Goal: Information Seeking & Learning: Compare options

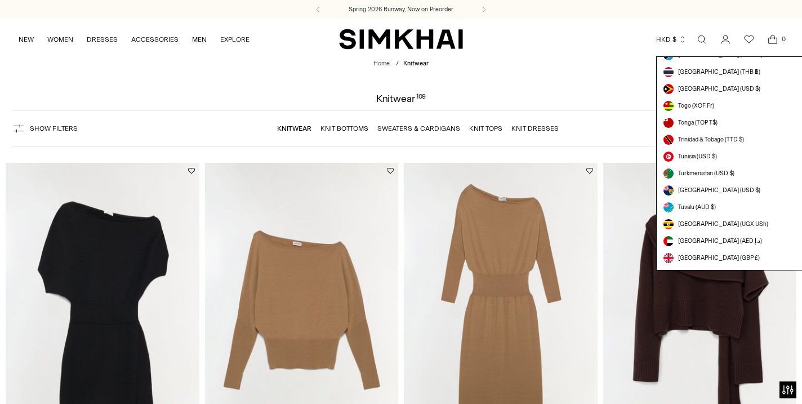
scroll to position [3076, 0]
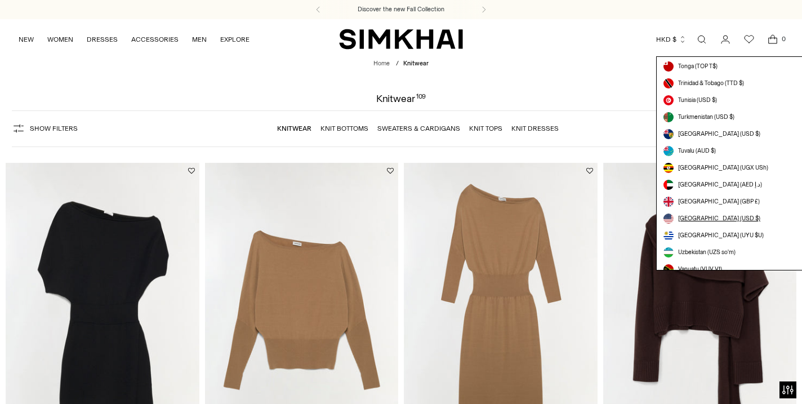
click at [733, 214] on span "[GEOGRAPHIC_DATA] (USD $)" at bounding box center [719, 218] width 82 height 9
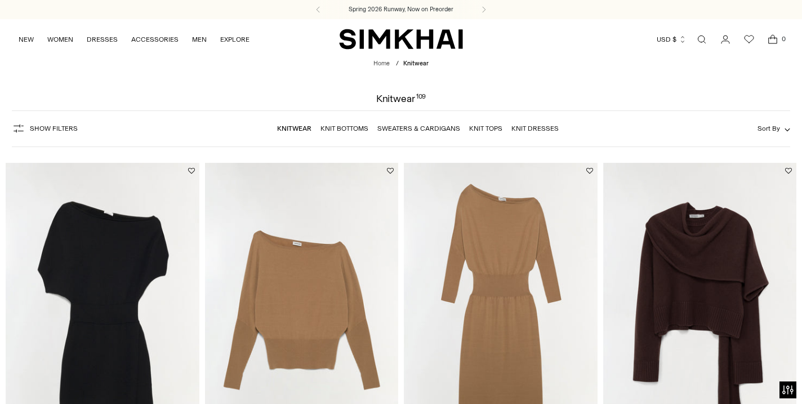
click at [769, 129] on span "Sort By" at bounding box center [768, 128] width 23 height 8
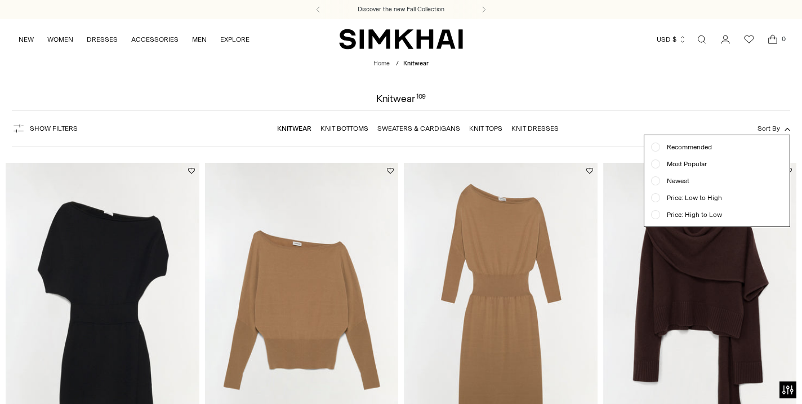
click at [669, 178] on span "Newest" at bounding box center [674, 181] width 29 height 10
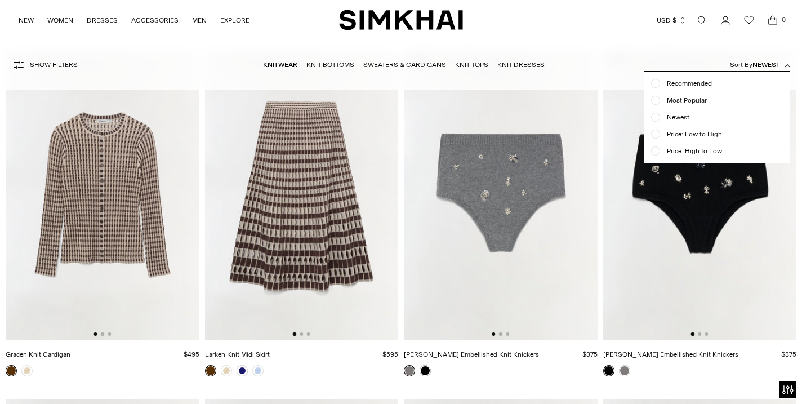
scroll to position [169, 0]
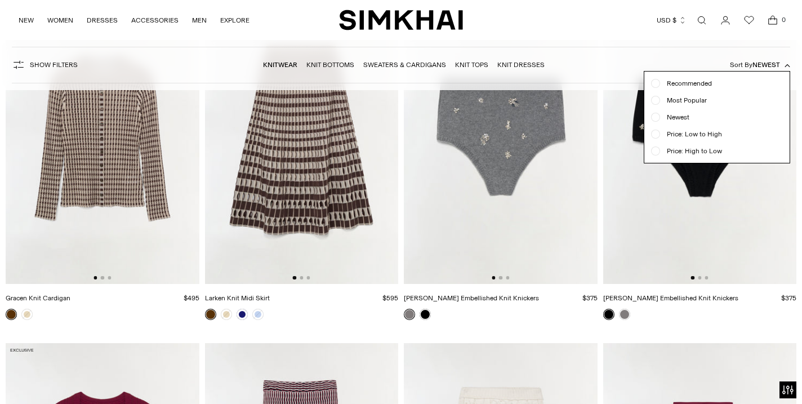
drag, startPoint x: 119, startPoint y: 123, endPoint x: 74, endPoint y: 194, distance: 83.5
drag, startPoint x: 74, startPoint y: 194, endPoint x: 125, endPoint y: 147, distance: 69.3
click at [125, 147] on div at bounding box center [401, 202] width 802 height 404
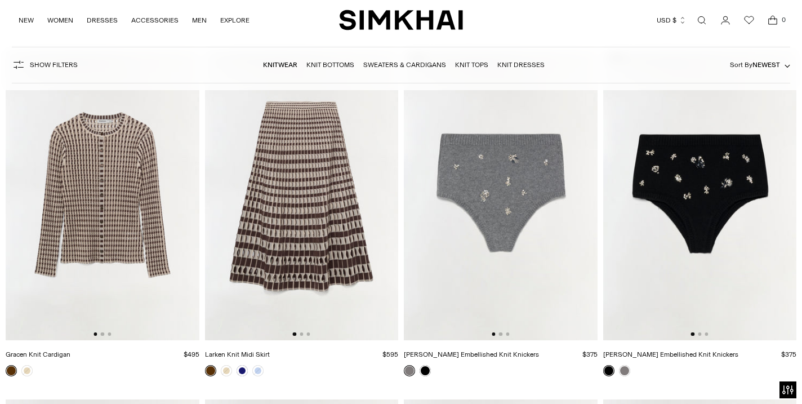
scroll to position [0, 0]
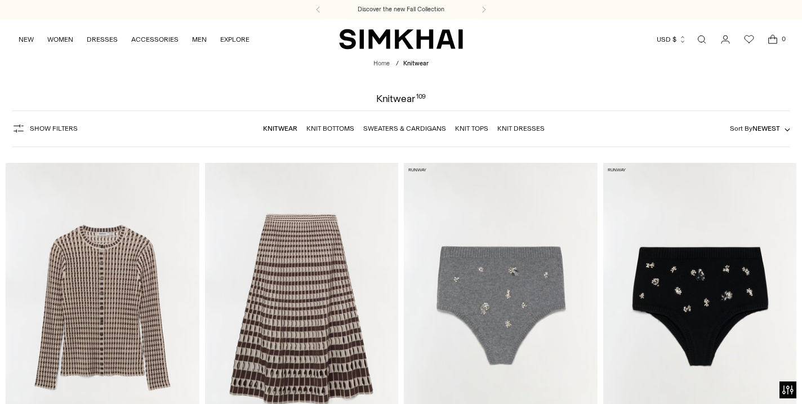
click at [102, 270] on img at bounding box center [103, 308] width 194 height 290
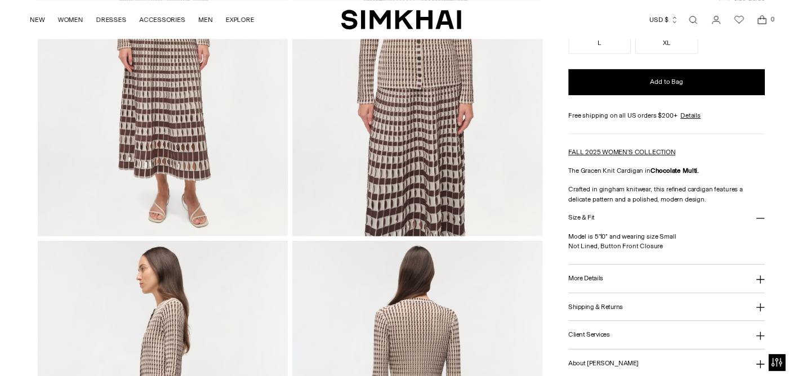
scroll to position [281, 0]
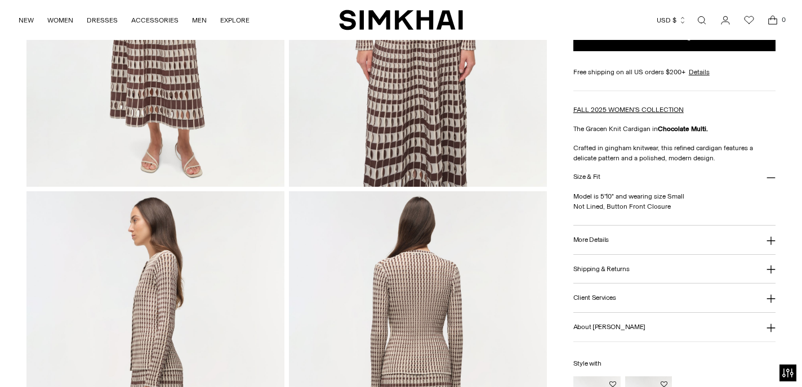
drag, startPoint x: 417, startPoint y: 200, endPoint x: 427, endPoint y: 141, distance: 60.0
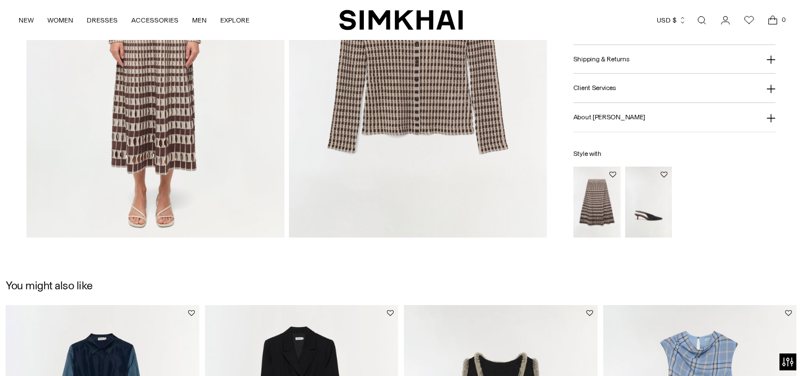
scroll to position [1182, 0]
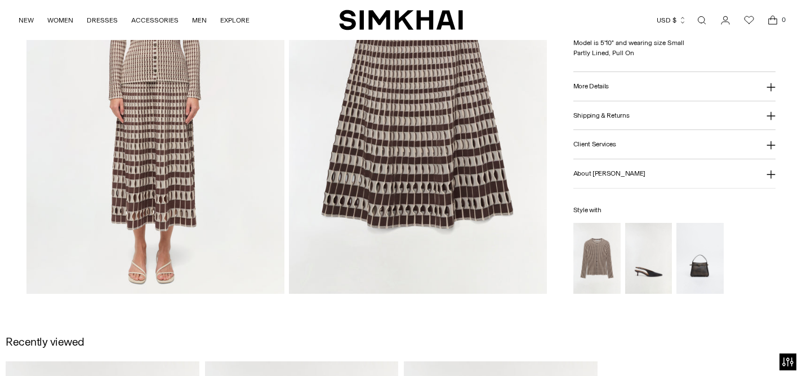
scroll to position [957, 0]
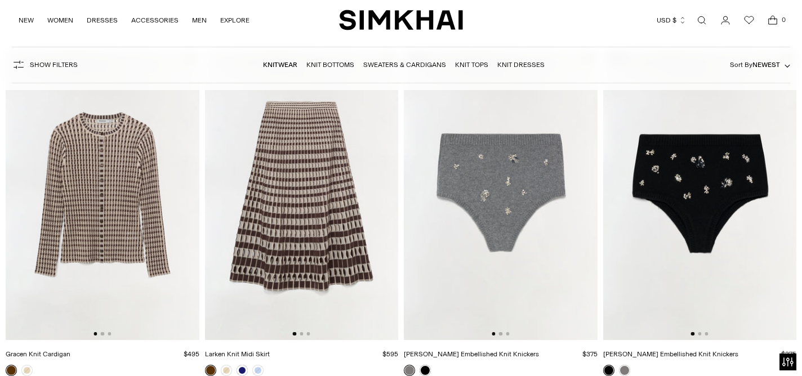
scroll to position [450, 0]
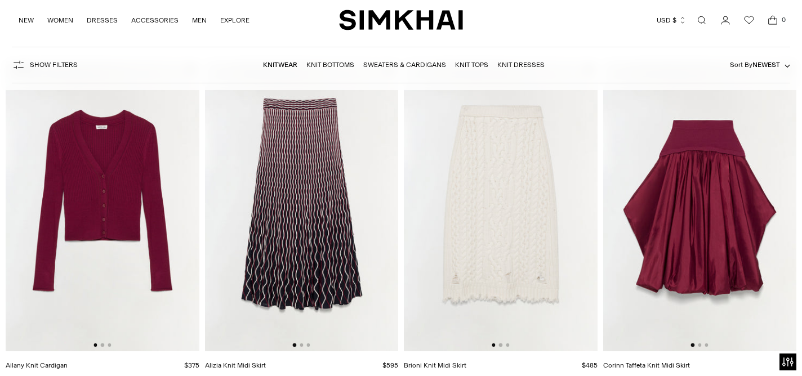
click at [310, 193] on img at bounding box center [302, 206] width 194 height 290
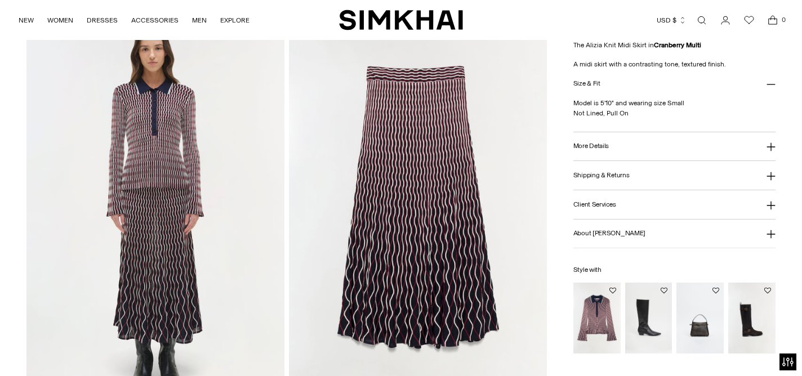
scroll to position [1295, 0]
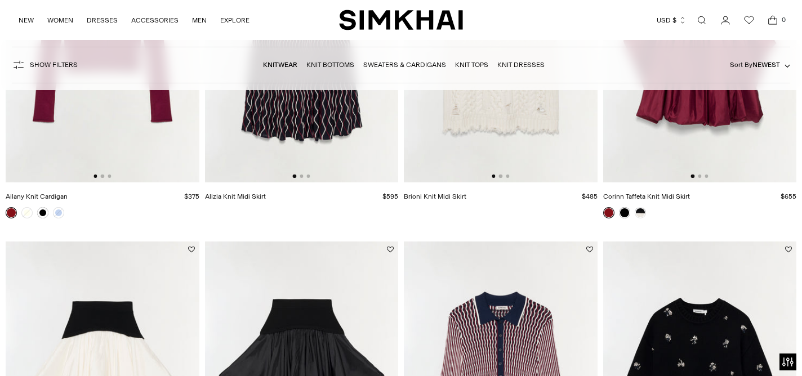
scroll to position [450, 0]
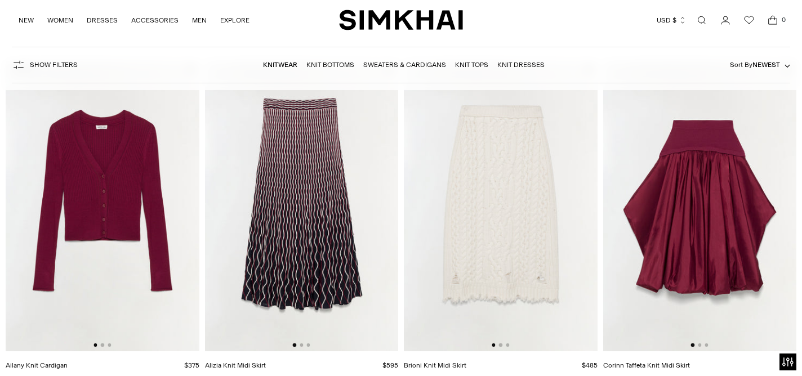
click at [502, 138] on img at bounding box center [501, 206] width 194 height 290
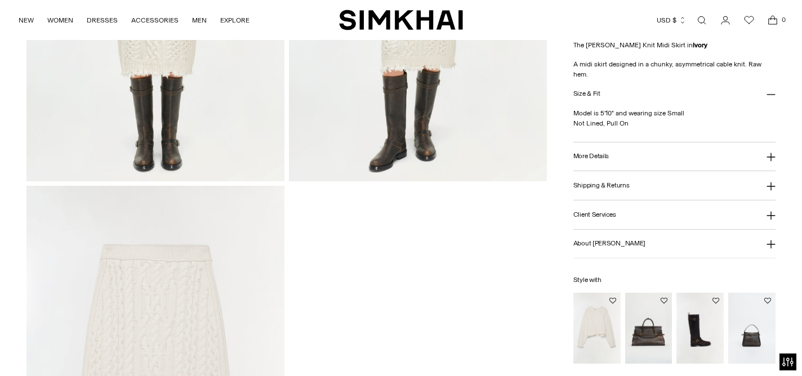
scroll to position [1126, 0]
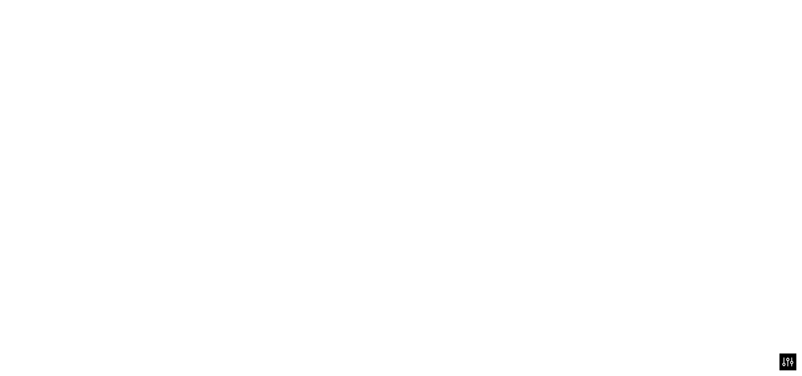
scroll to position [675, 0]
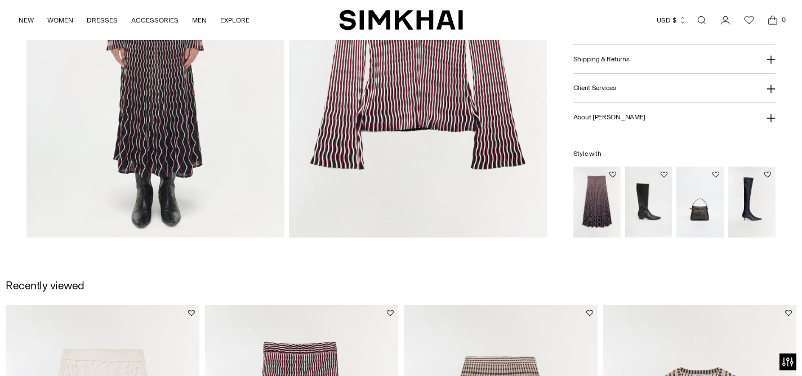
scroll to position [788, 0]
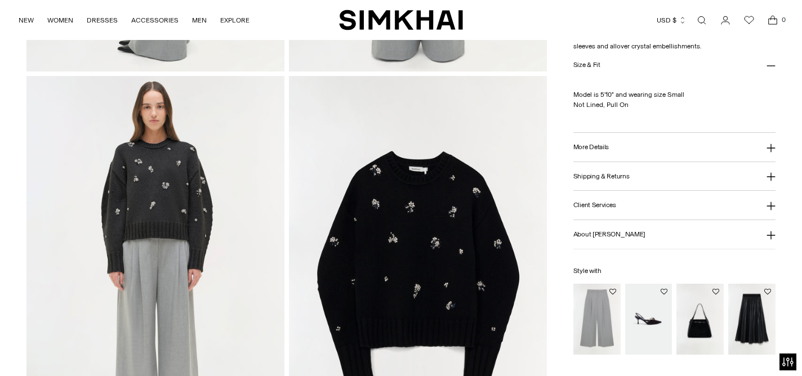
scroll to position [901, 0]
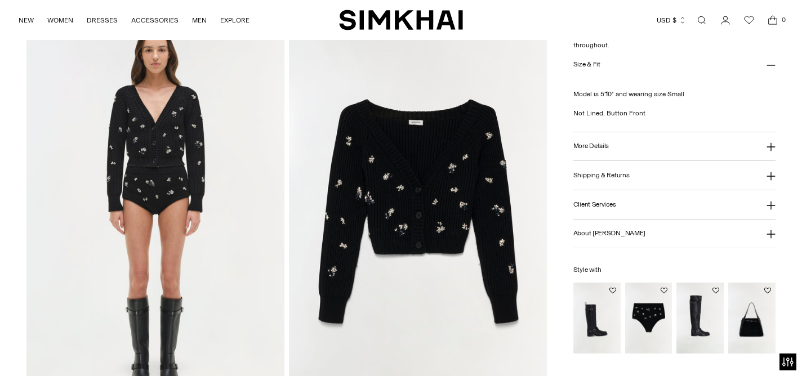
scroll to position [1238, 0]
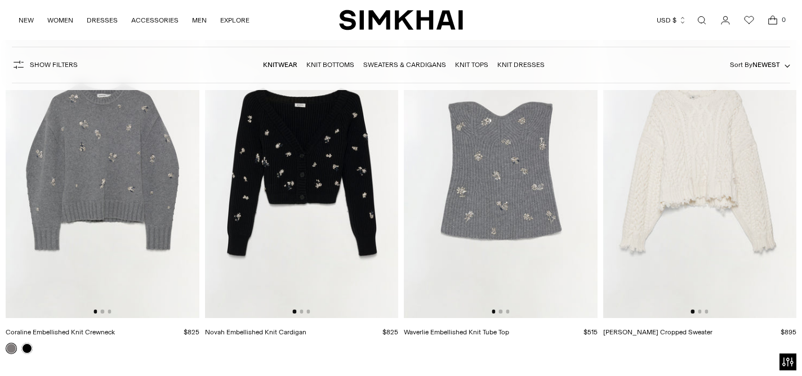
scroll to position [1182, 0]
click at [537, 164] on img at bounding box center [501, 173] width 194 height 290
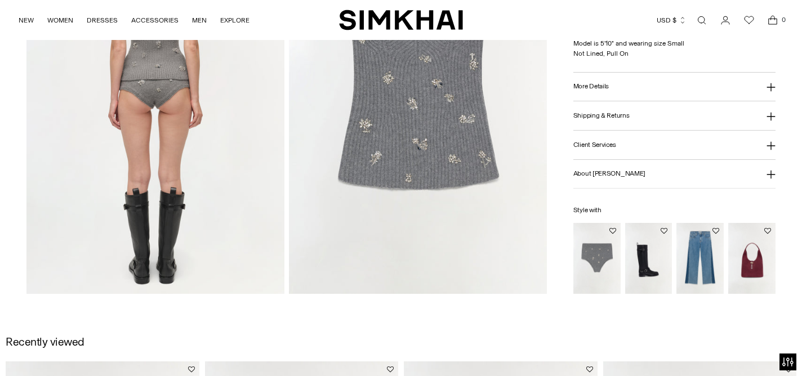
scroll to position [1013, 0]
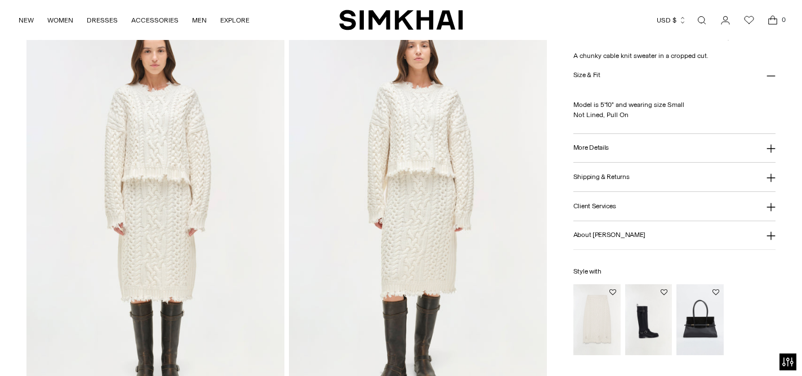
scroll to position [1238, 0]
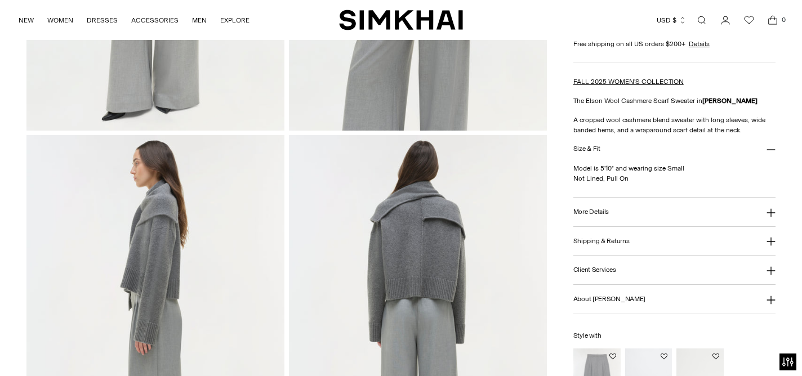
scroll to position [450, 0]
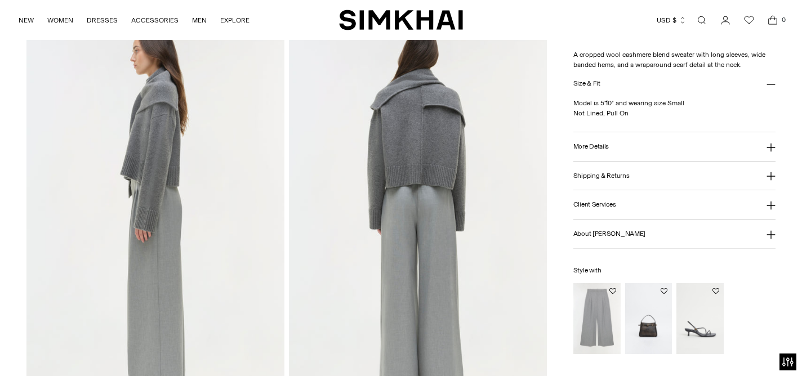
click at [500, 167] on img at bounding box center [418, 216] width 258 height 387
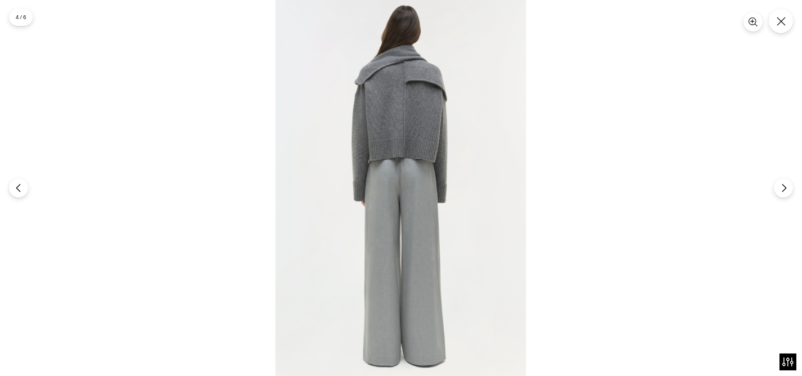
drag, startPoint x: 500, startPoint y: 167, endPoint x: 440, endPoint y: 165, distance: 60.8
click at [782, 20] on icon "Close" at bounding box center [780, 21] width 9 height 9
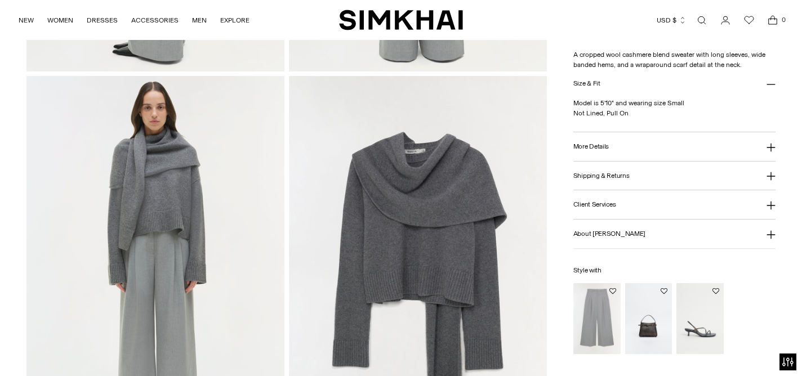
scroll to position [957, 0]
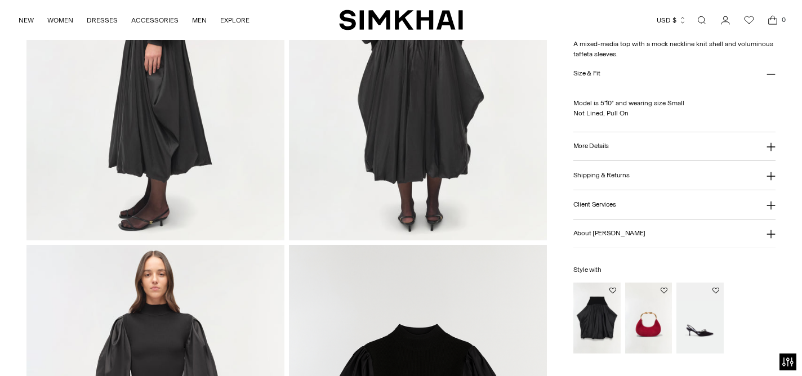
scroll to position [844, 0]
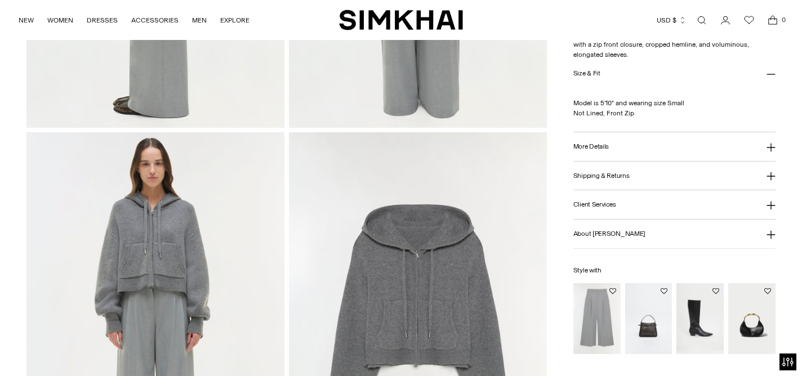
scroll to position [788, 0]
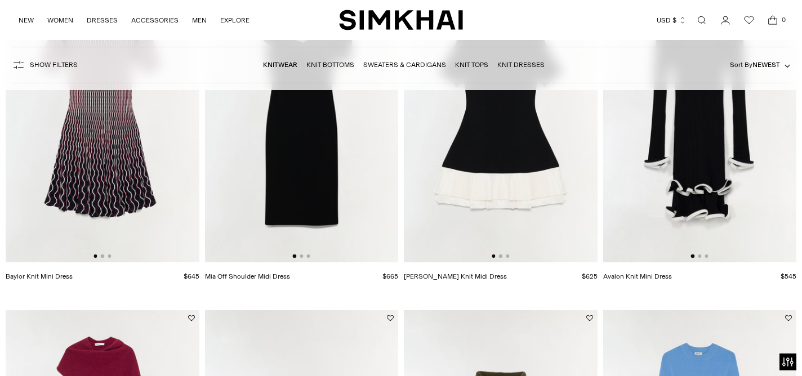
scroll to position [2871, 0]
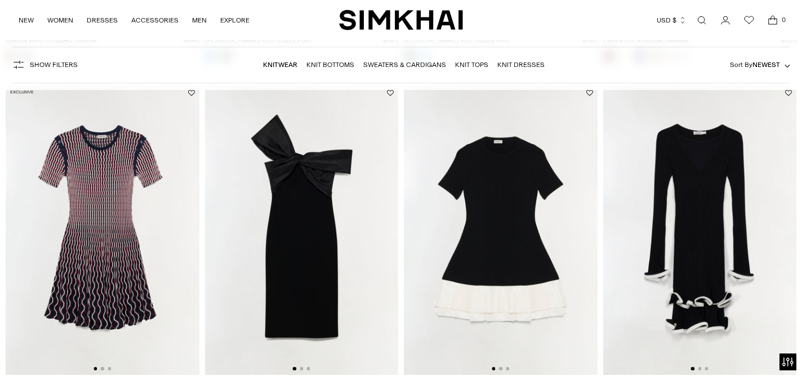
click at [737, 276] on img at bounding box center [700, 230] width 194 height 290
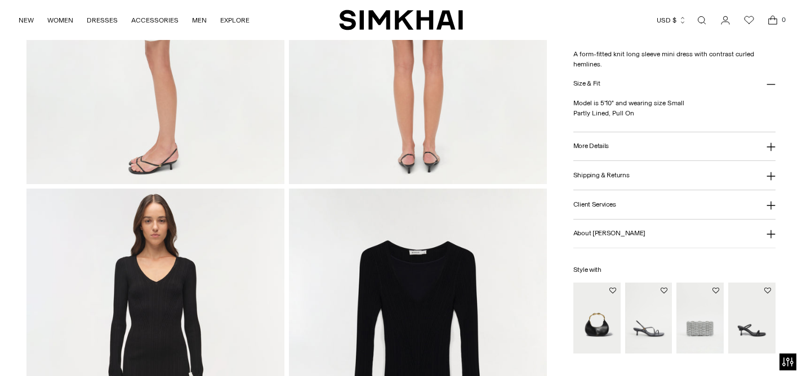
scroll to position [844, 0]
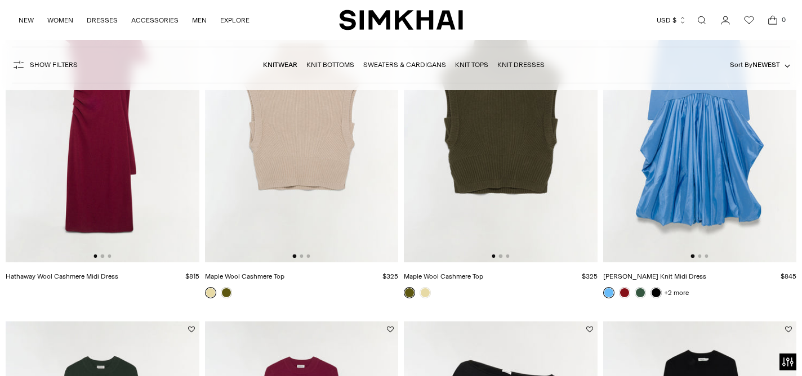
scroll to position [3152, 0]
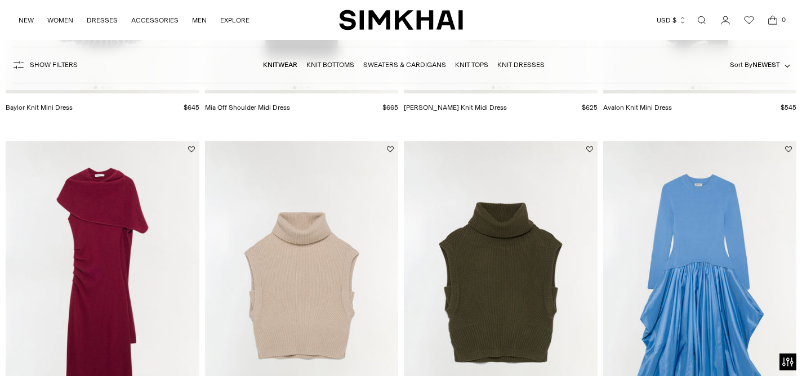
click at [484, 258] on img at bounding box center [501, 286] width 194 height 290
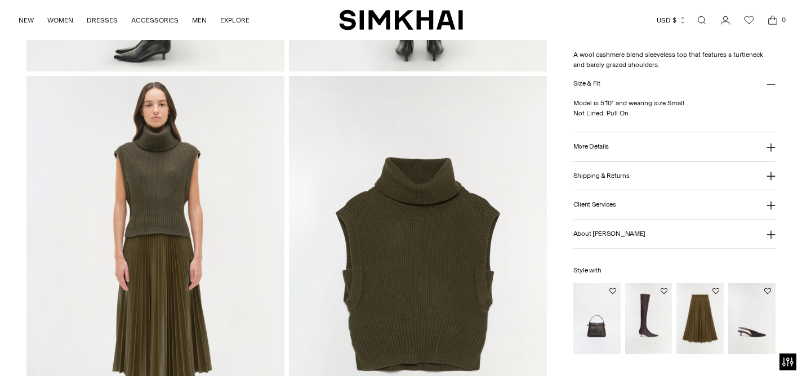
scroll to position [844, 0]
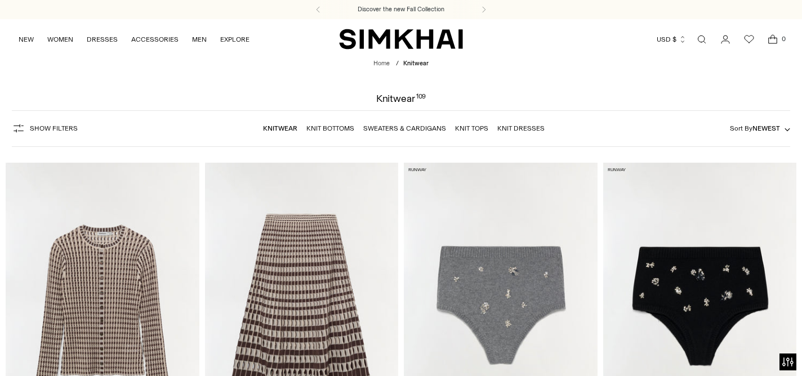
scroll to position [2102, 0]
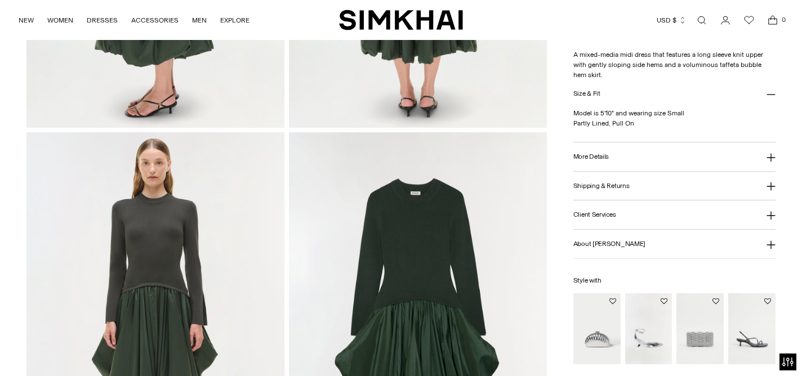
scroll to position [901, 0]
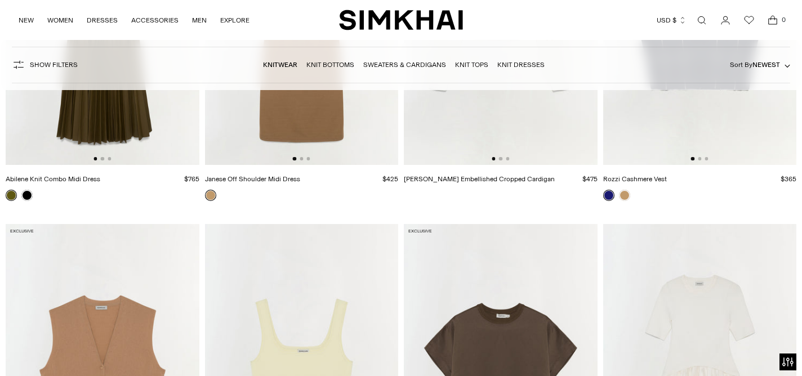
scroll to position [4185, 0]
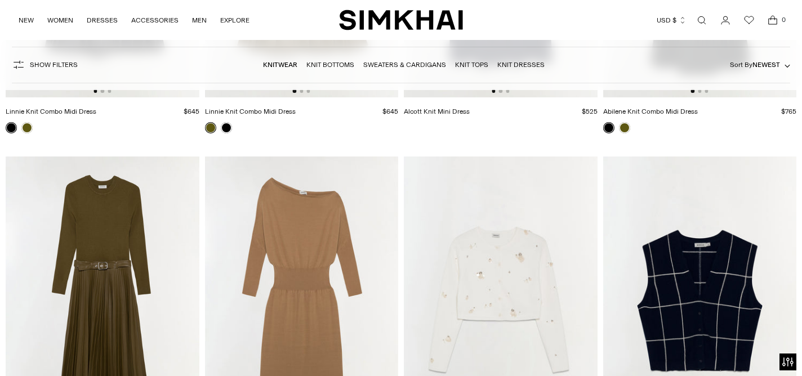
click at [113, 223] on img at bounding box center [103, 301] width 194 height 290
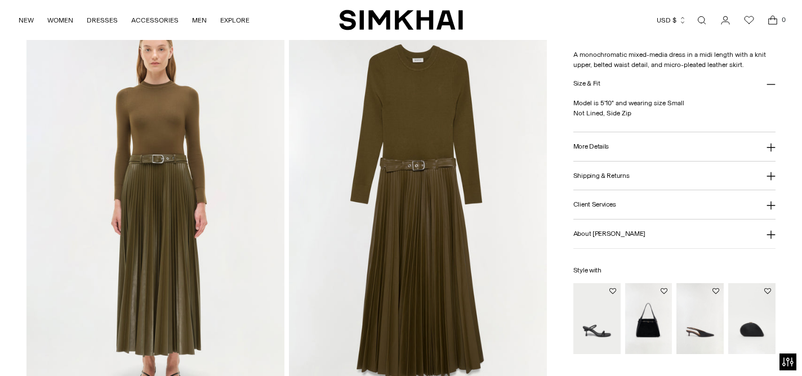
scroll to position [901, 0]
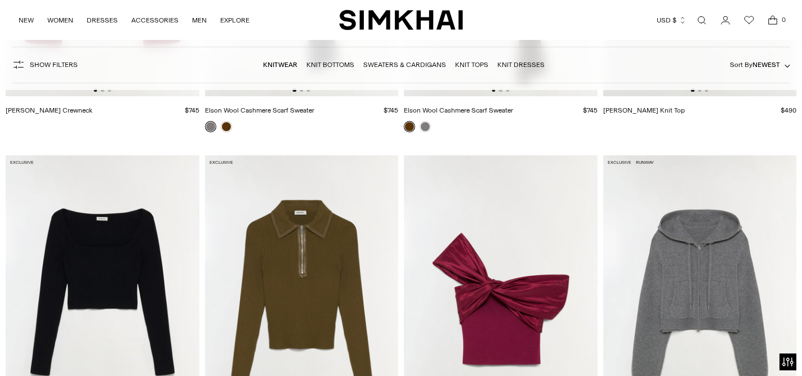
scroll to position [2102, 0]
